Goal: Task Accomplishment & Management: Manage account settings

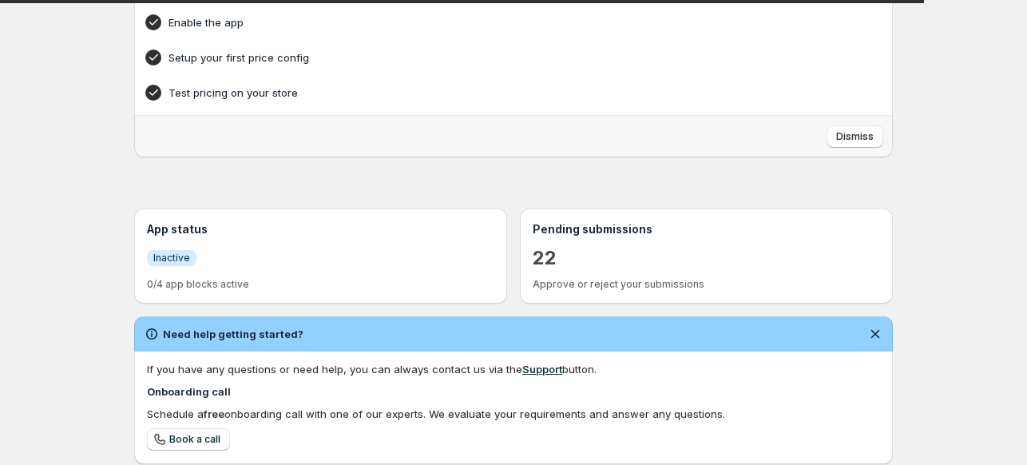
scroll to position [160, 0]
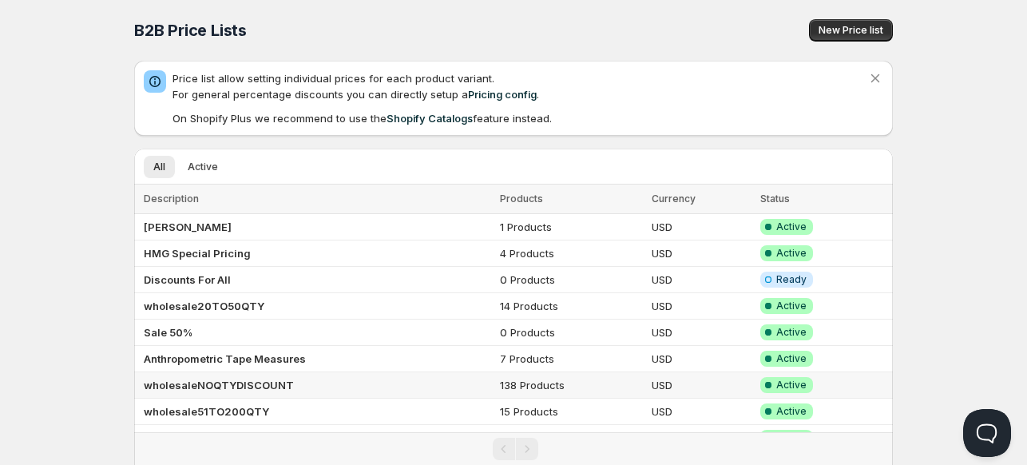
scroll to position [57, 0]
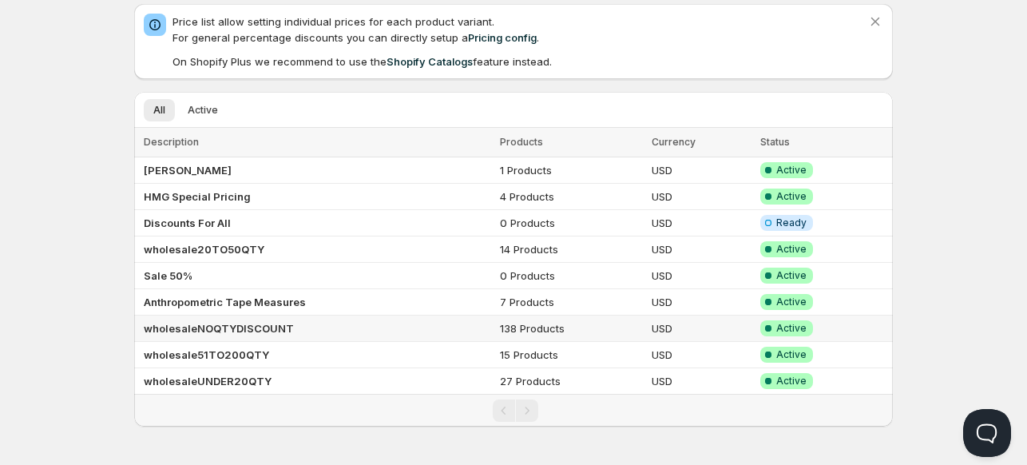
click at [172, 322] on b "wholesaleNOQTYDISCOUNT" at bounding box center [219, 328] width 150 height 13
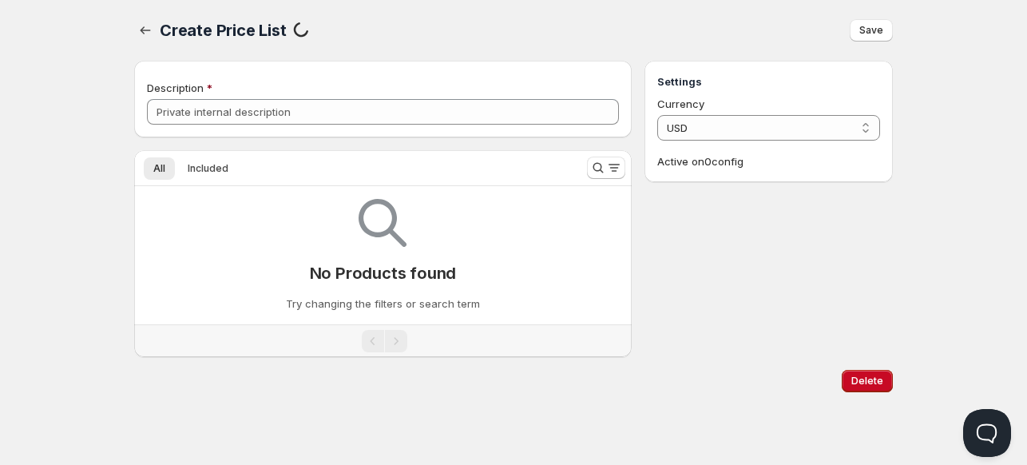
type input "wholesaleNOQTYDISCOUNT"
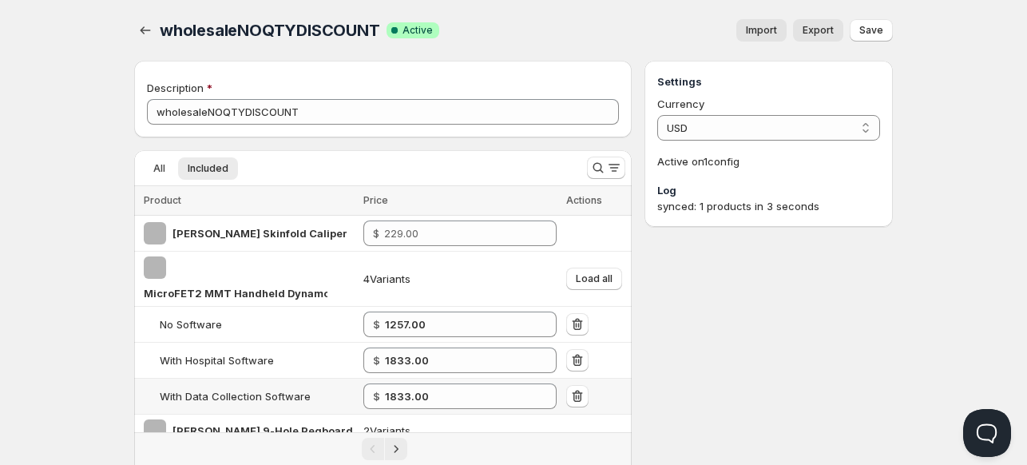
scroll to position [57, 0]
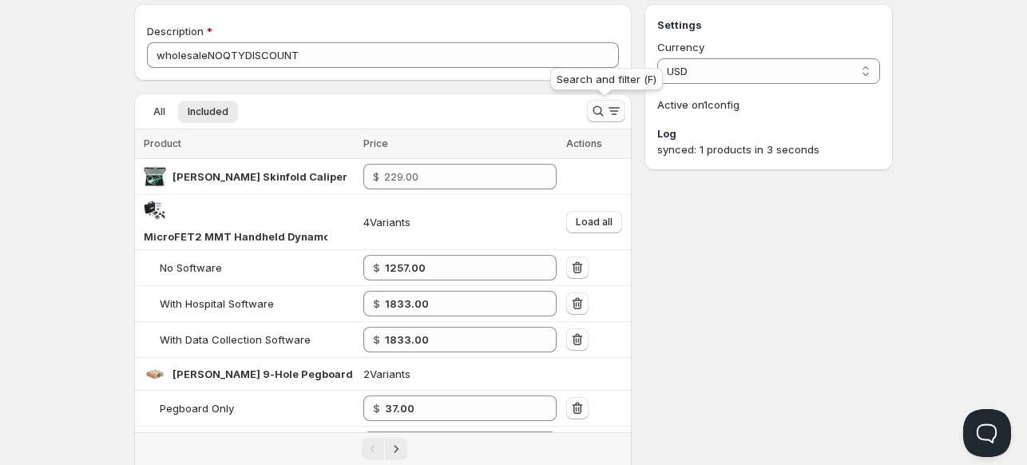
click at [591, 109] on icon "Search and filter results" at bounding box center [598, 111] width 16 height 16
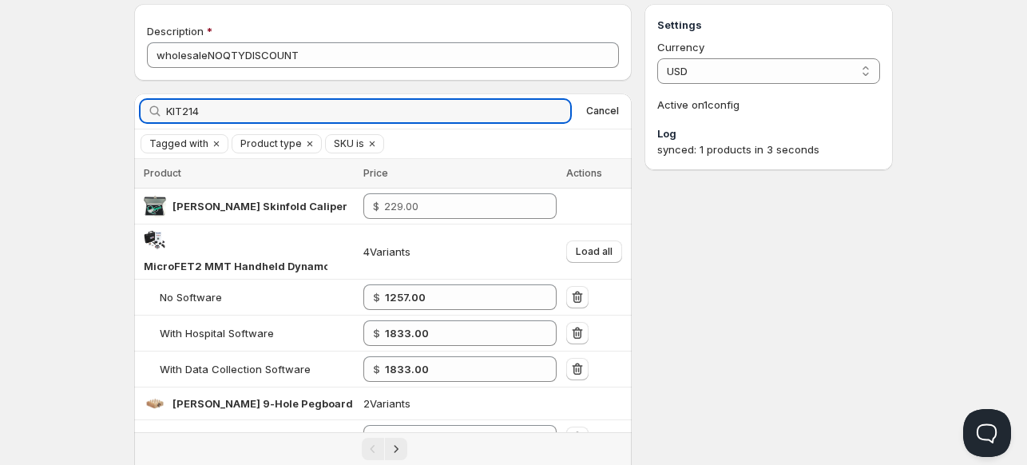
scroll to position [10, 0]
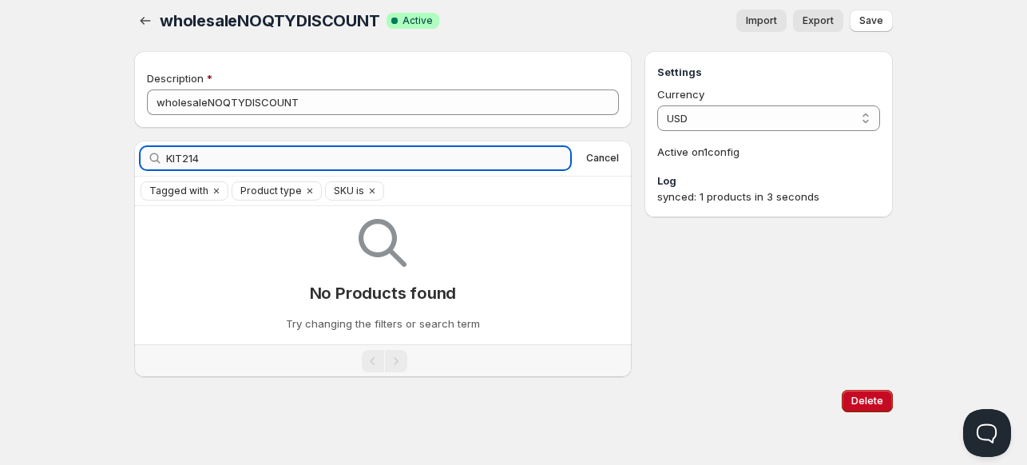
click at [208, 153] on input "KIT214" at bounding box center [368, 158] width 404 height 22
type input "K"
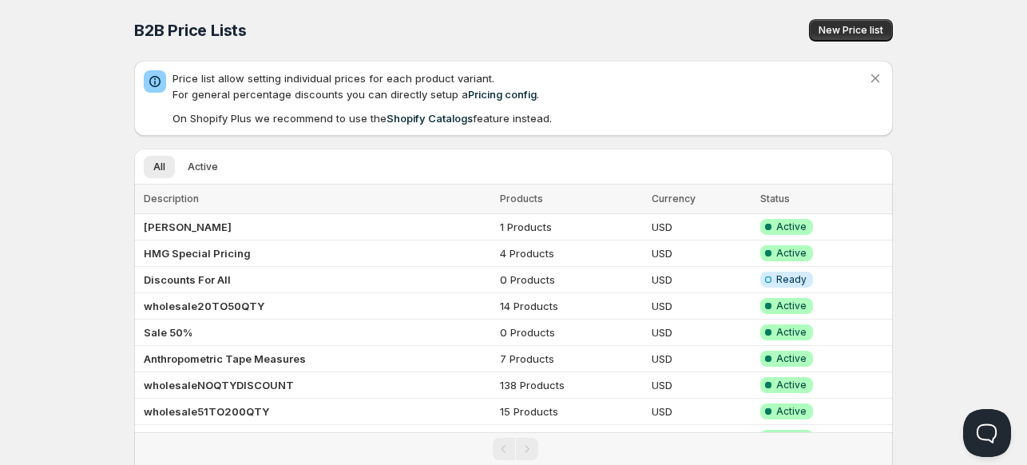
scroll to position [57, 0]
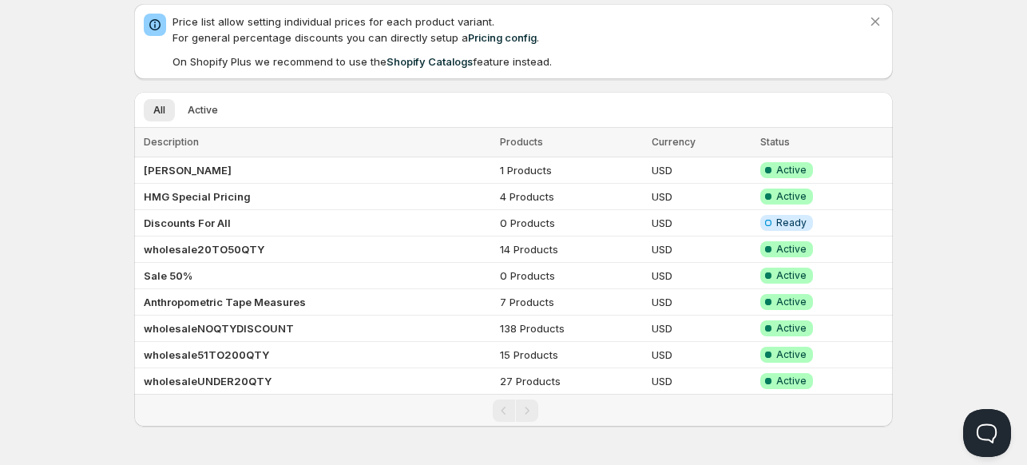
scroll to position [26, 0]
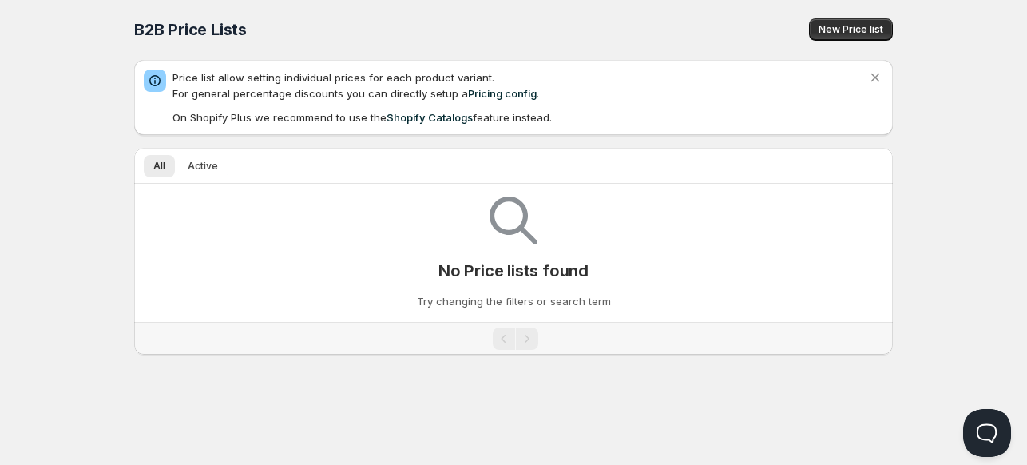
scroll to position [57, 0]
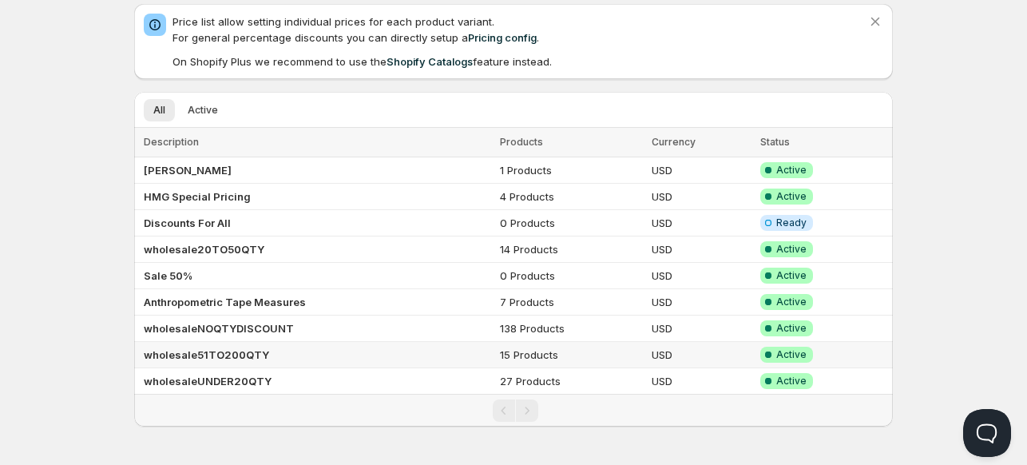
click at [172, 354] on b "wholesale51TO200QTY" at bounding box center [206, 354] width 125 height 13
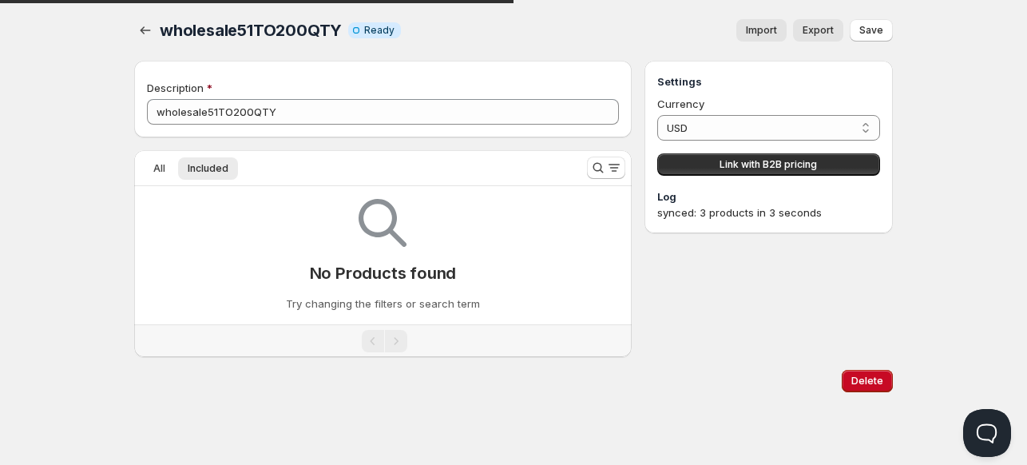
scroll to position [57, 0]
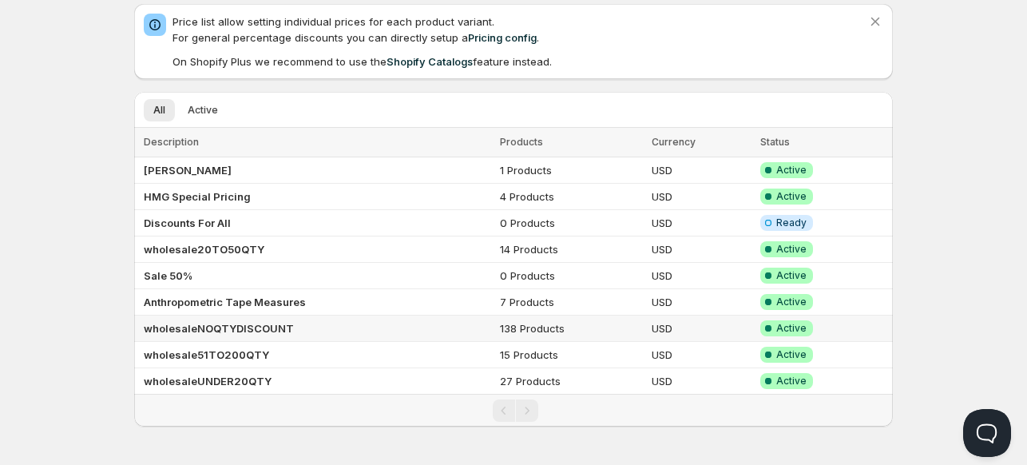
click at [196, 319] on td "wholesaleNOQTYDISCOUNT" at bounding box center [314, 328] width 361 height 26
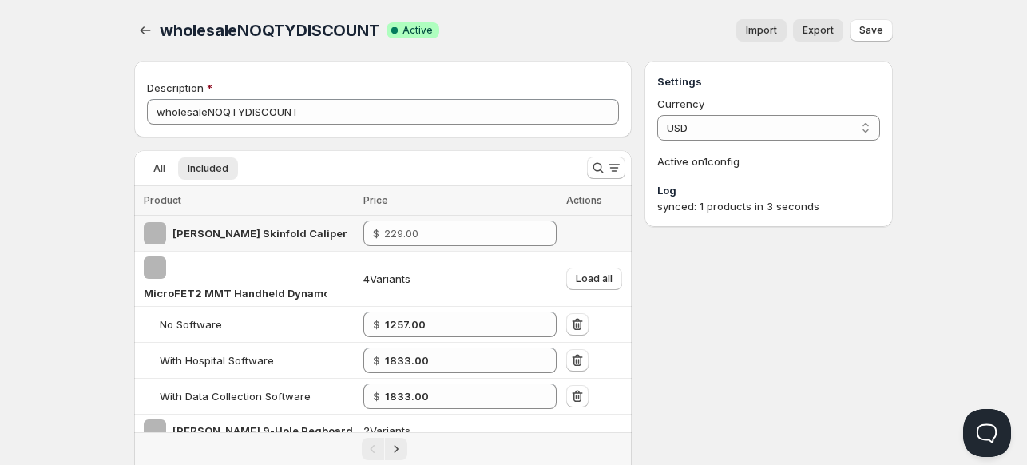
scroll to position [57, 0]
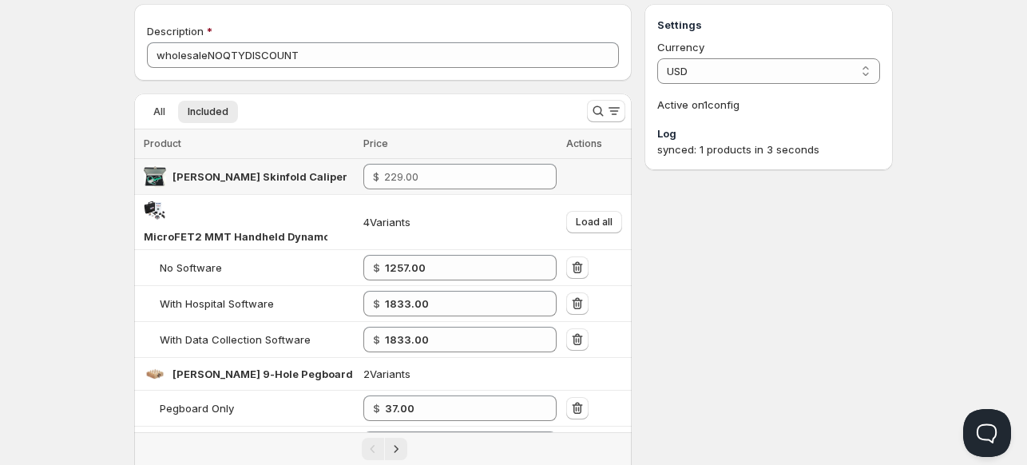
click at [156, 171] on img at bounding box center [155, 176] width 22 height 22
click at [156, 108] on span "All" at bounding box center [159, 111] width 12 height 13
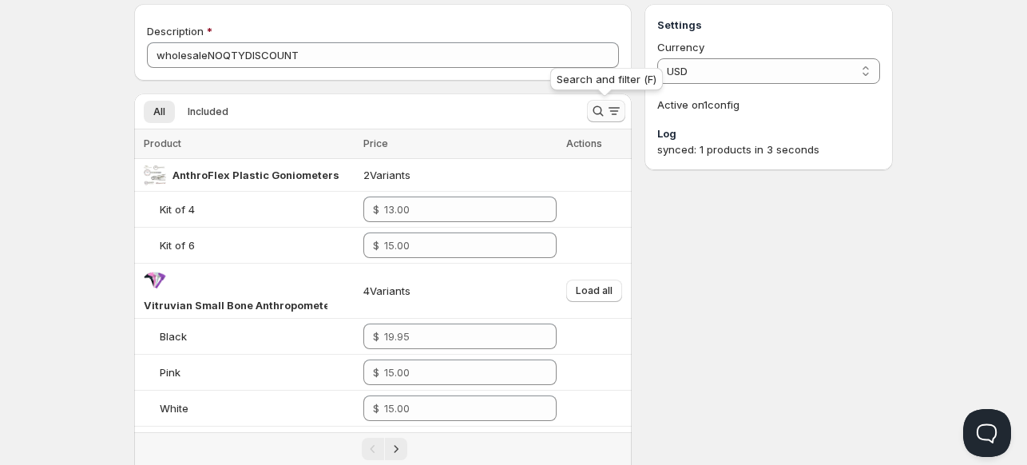
click at [600, 107] on icon "Search and filter results" at bounding box center [598, 111] width 16 height 16
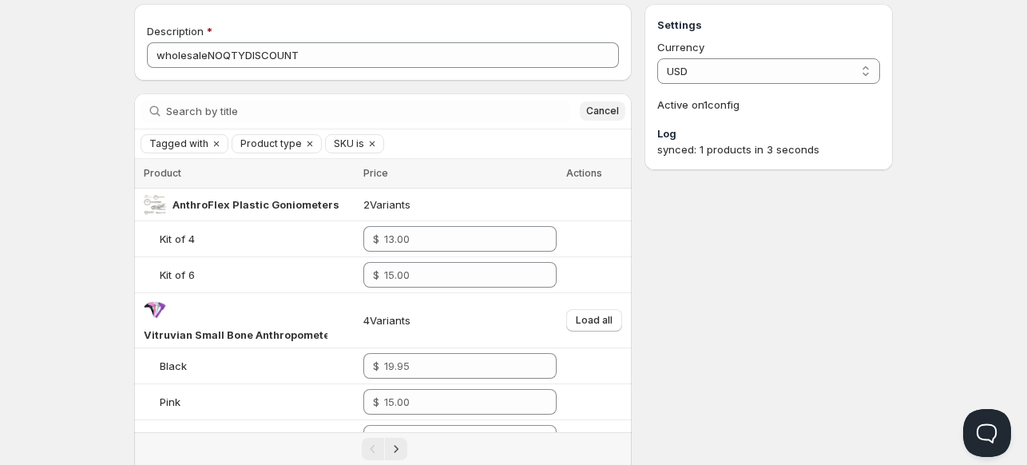
click at [583, 107] on button "Cancel" at bounding box center [603, 110] width 46 height 19
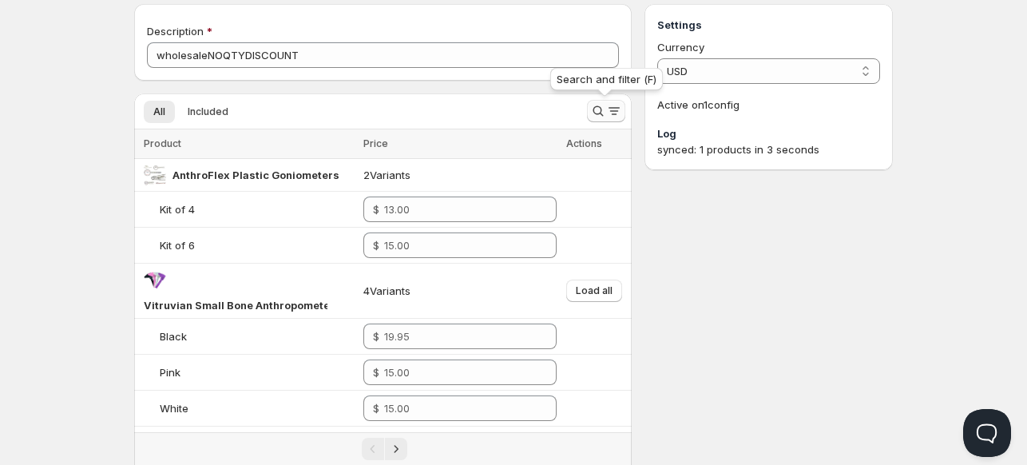
click at [594, 109] on icon "Search and filter results" at bounding box center [598, 111] width 16 height 16
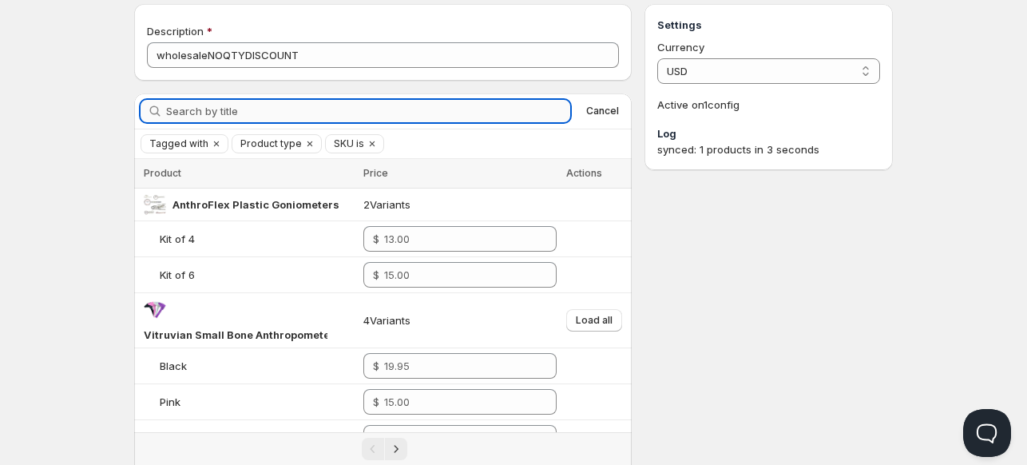
click at [498, 110] on input "Search by title" at bounding box center [368, 111] width 404 height 22
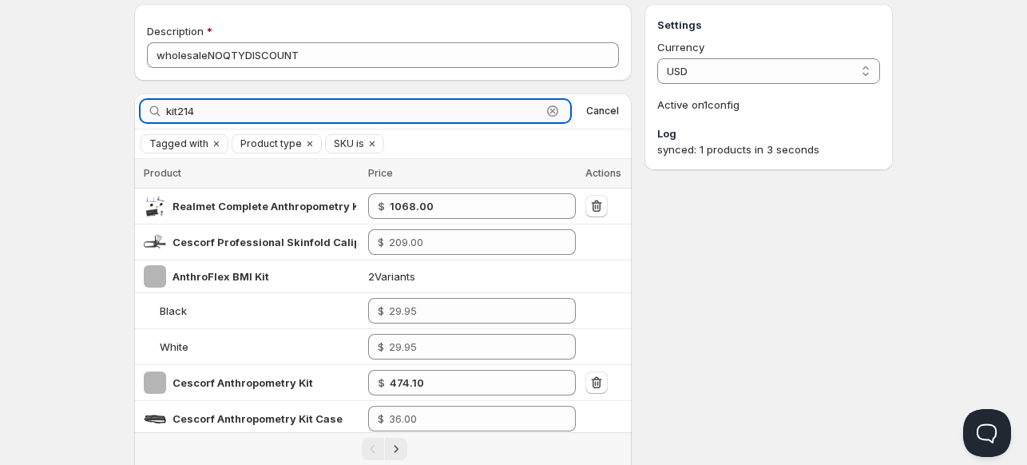
scroll to position [10, 0]
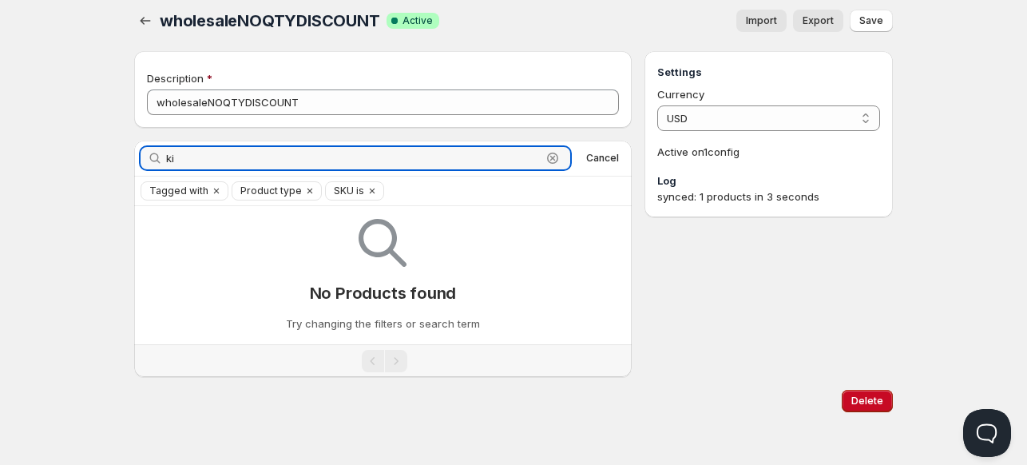
type input "k"
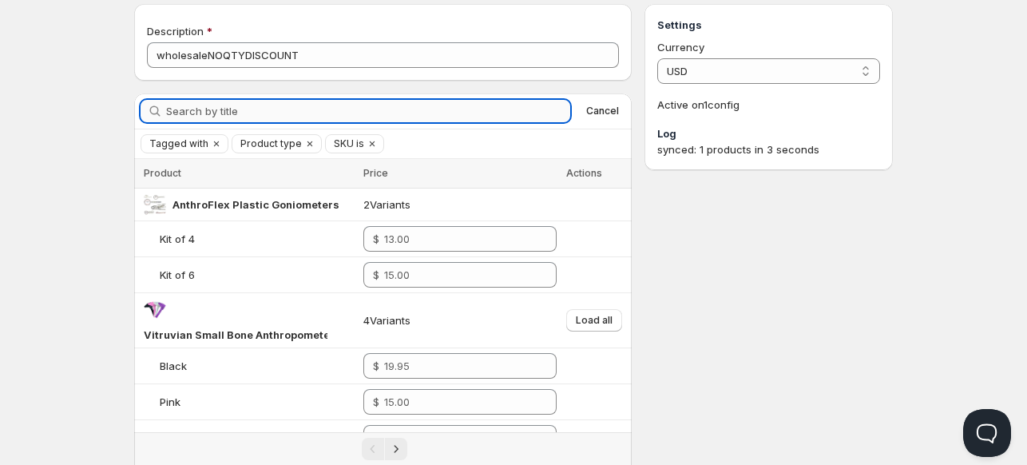
click at [224, 111] on input "Search by title" at bounding box center [368, 111] width 404 height 22
paste input "Cescorf Level 1 Anthropometry Kit"
type input "Cescorf Level 1 Anthropometry Kit"
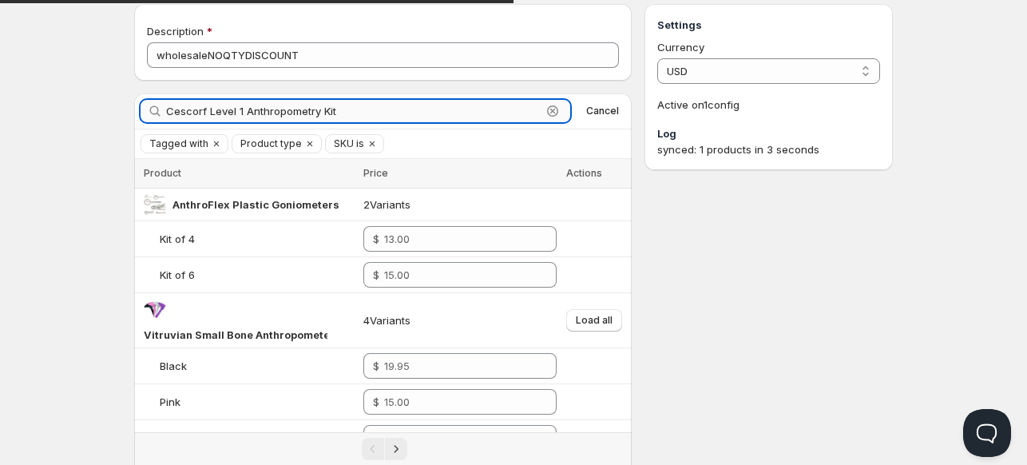
scroll to position [42, 0]
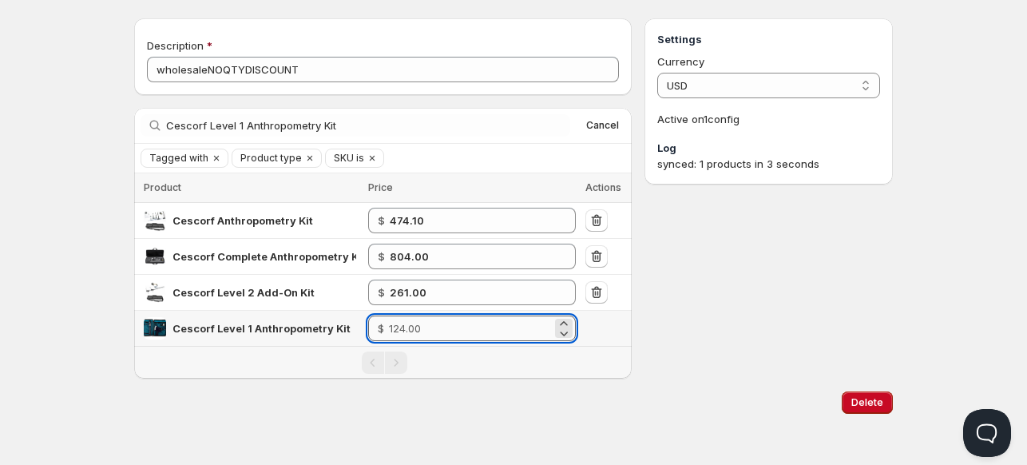
click at [425, 330] on input "number" at bounding box center [470, 328] width 163 height 26
type input "92.20"
click at [702, 362] on div "Settings Currency USD USD Active on 1 config Log synced: 1 products in 3 seconds" at bounding box center [768, 198] width 248 height 360
